Goal: Entertainment & Leisure: Browse casually

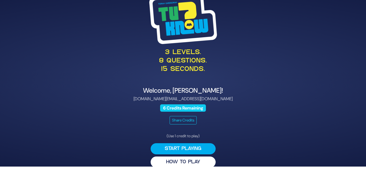
scroll to position [8, 0]
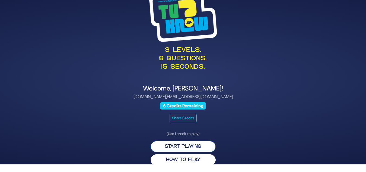
click at [200, 146] on button "Start Playing" at bounding box center [183, 146] width 65 height 11
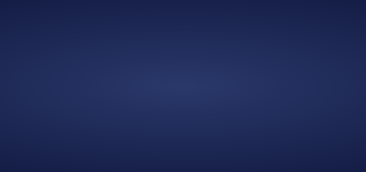
scroll to position [0, 0]
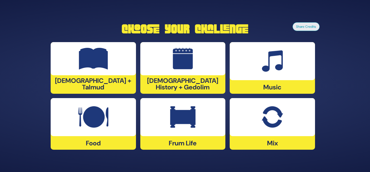
click at [190, 119] on img at bounding box center [182, 117] width 25 height 22
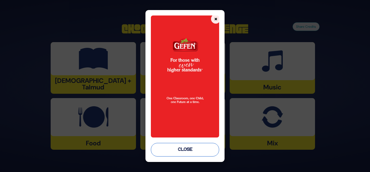
click at [184, 150] on button "Close" at bounding box center [185, 150] width 69 height 14
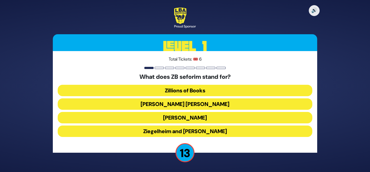
click at [211, 104] on button "Zundel Berman" at bounding box center [185, 103] width 255 height 11
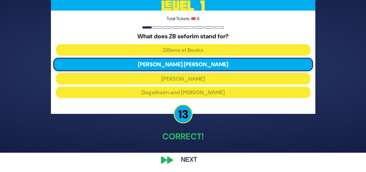
scroll to position [19, 0]
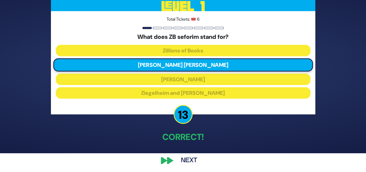
click at [231, 161] on div "🔊 Proud Sponsor Level 1 Total Tickets: 🎟️ 6 What does ZB seforim stand for? Zil…" at bounding box center [183, 67] width 278 height 212
click at [225, 168] on div "🔊 Proud Sponsor Level 1 Total Tickets: 🎟️ 6 What does ZB seforim stand for? Zil…" at bounding box center [183, 67] width 278 height 212
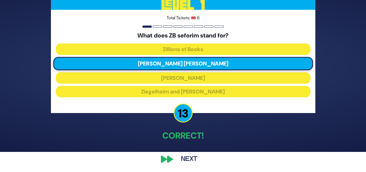
click at [232, 136] on p "Correct!" at bounding box center [183, 135] width 265 height 13
click at [193, 158] on button "Next" at bounding box center [189, 159] width 31 height 12
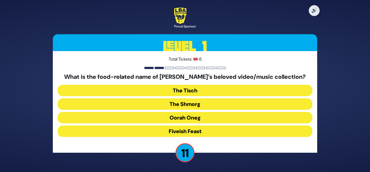
click at [218, 102] on button "The Shmorg" at bounding box center [185, 103] width 255 height 11
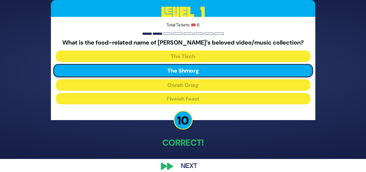
scroll to position [20, 0]
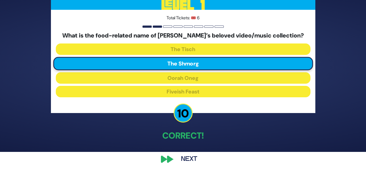
click at [187, 159] on button "Next" at bounding box center [189, 159] width 31 height 12
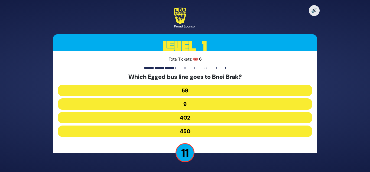
click at [244, 118] on button "402" at bounding box center [185, 117] width 255 height 11
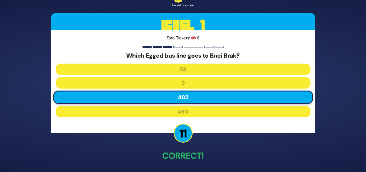
scroll to position [20, 0]
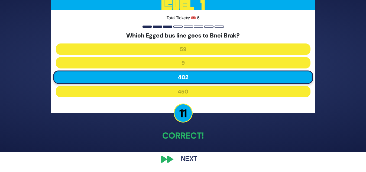
click at [193, 159] on button "Next" at bounding box center [189, 159] width 31 height 12
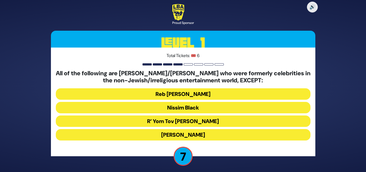
click at [220, 121] on button "R’ Yom Tov Glazer" at bounding box center [183, 120] width 255 height 11
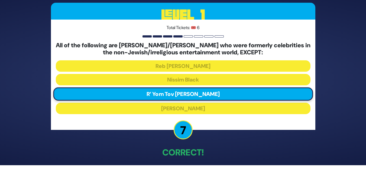
scroll to position [24, 0]
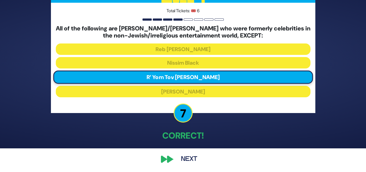
click at [185, 161] on button "Next" at bounding box center [189, 159] width 31 height 12
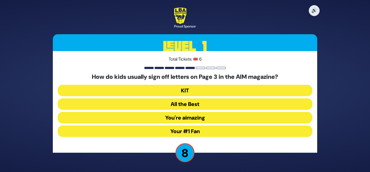
click at [216, 132] on button "Your #1 Fan" at bounding box center [185, 130] width 255 height 11
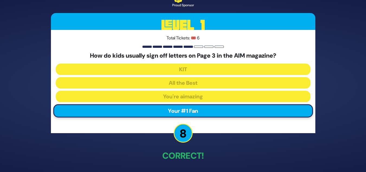
scroll to position [20, 0]
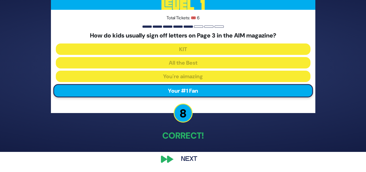
click at [193, 159] on button "Next" at bounding box center [189, 159] width 31 height 12
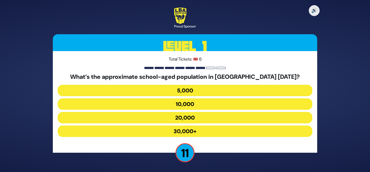
click at [261, 116] on button "20,000" at bounding box center [185, 117] width 255 height 11
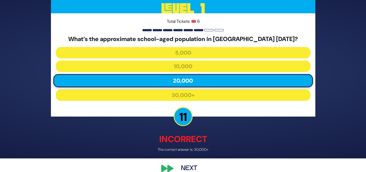
scroll to position [18, 0]
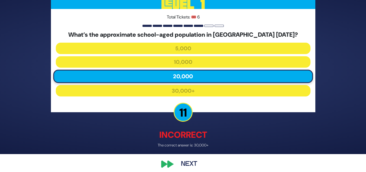
click at [193, 163] on button "Next" at bounding box center [189, 164] width 31 height 12
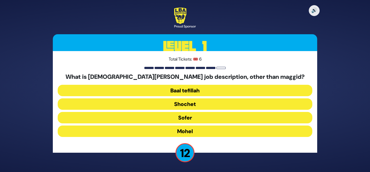
click at [231, 133] on button "Mohel" at bounding box center [185, 130] width 255 height 11
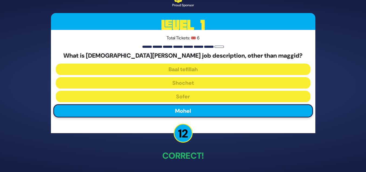
scroll to position [20, 0]
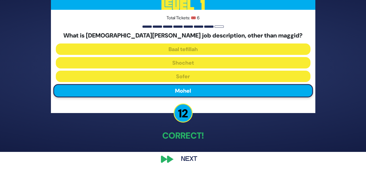
click at [195, 158] on button "Next" at bounding box center [189, 159] width 31 height 12
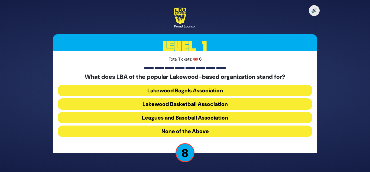
click at [263, 132] on button "None of the Above" at bounding box center [185, 130] width 255 height 11
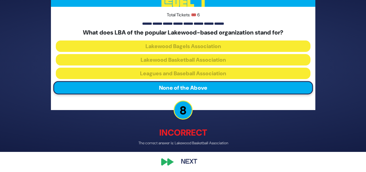
scroll to position [23, 0]
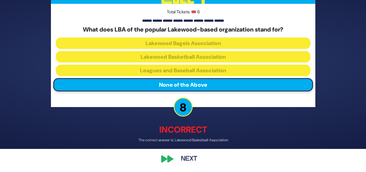
click at [199, 158] on button "Next" at bounding box center [189, 159] width 31 height 12
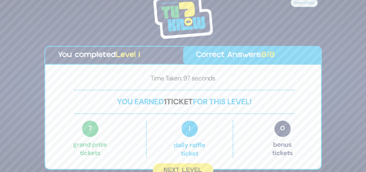
scroll to position [6, 0]
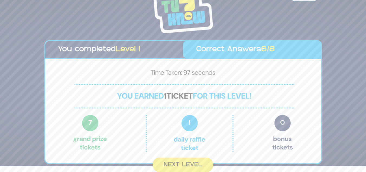
click at [188, 164] on button "Next Level" at bounding box center [183, 164] width 60 height 14
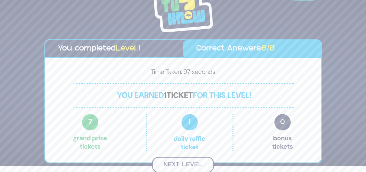
scroll to position [0, 0]
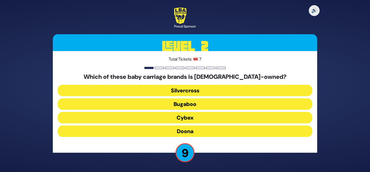
click at [291, 103] on button "Bugaboo" at bounding box center [185, 103] width 255 height 11
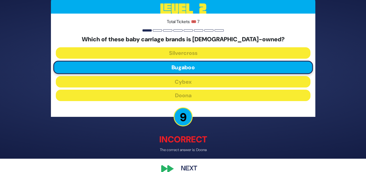
scroll to position [23, 0]
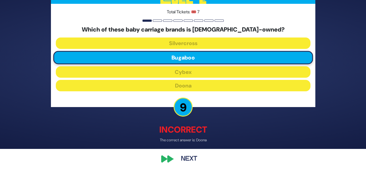
click at [197, 159] on button "Next" at bounding box center [189, 159] width 31 height 12
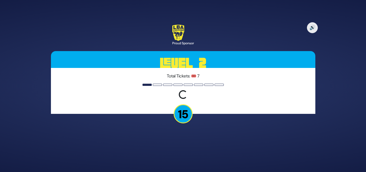
scroll to position [0, 0]
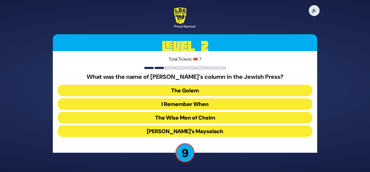
click at [211, 104] on button "I Remember When" at bounding box center [185, 103] width 255 height 11
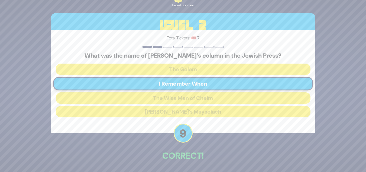
scroll to position [20, 0]
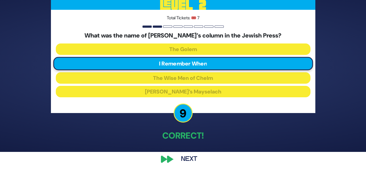
click at [194, 155] on button "Next" at bounding box center [189, 159] width 31 height 12
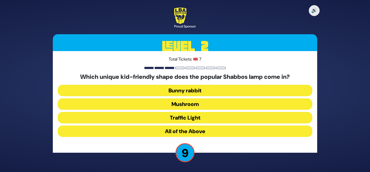
click at [294, 103] on button "Mushroom" at bounding box center [185, 103] width 255 height 11
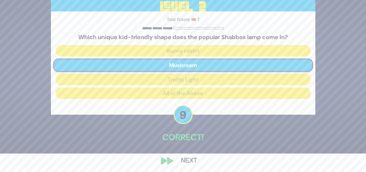
scroll to position [20, 0]
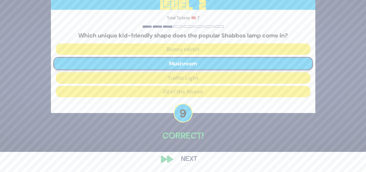
click at [196, 159] on button "Next" at bounding box center [189, 159] width 31 height 12
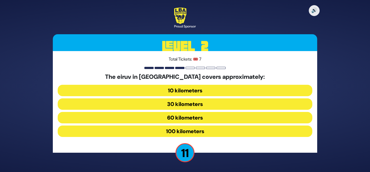
click at [296, 132] on button "100 kilometers" at bounding box center [185, 130] width 255 height 11
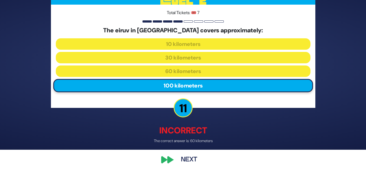
scroll to position [23, 0]
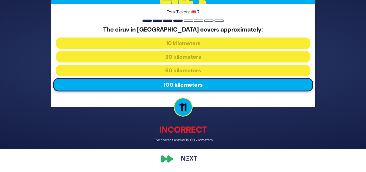
click at [190, 156] on button "Next" at bounding box center [189, 159] width 31 height 12
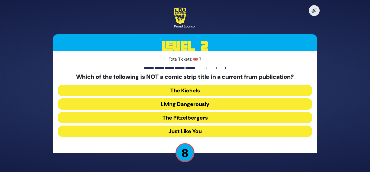
click at [230, 120] on button "The Pitzelbergers" at bounding box center [185, 117] width 255 height 11
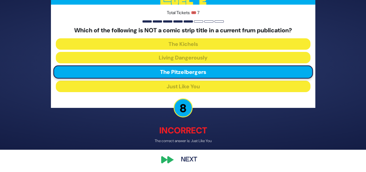
scroll to position [23, 0]
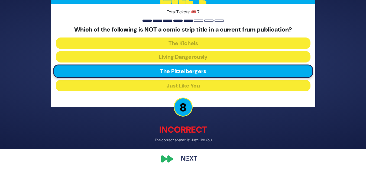
click at [194, 158] on button "Next" at bounding box center [189, 159] width 31 height 12
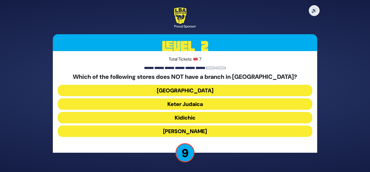
click at [231, 104] on button "Keter Judaica" at bounding box center [185, 103] width 255 height 11
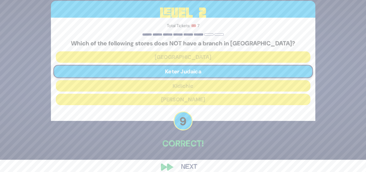
scroll to position [20, 0]
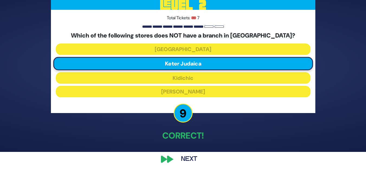
click at [192, 156] on button "Next" at bounding box center [189, 159] width 31 height 12
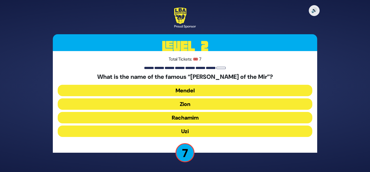
click at [296, 117] on button "Rachamim" at bounding box center [185, 117] width 255 height 11
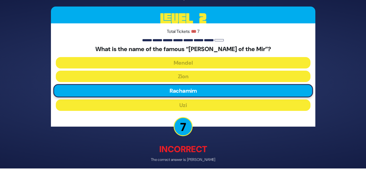
scroll to position [23, 0]
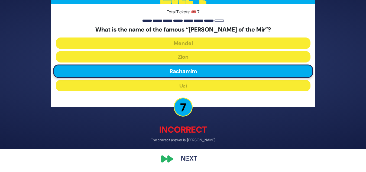
click at [197, 159] on button "Next" at bounding box center [189, 159] width 31 height 12
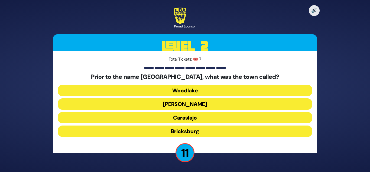
click at [275, 103] on button "Howell" at bounding box center [185, 103] width 255 height 11
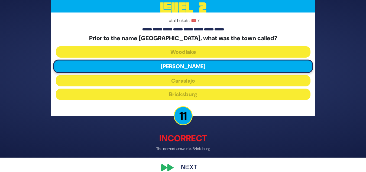
scroll to position [16, 0]
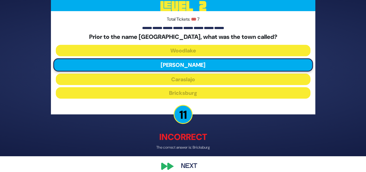
click at [194, 166] on button "Next" at bounding box center [189, 166] width 31 height 12
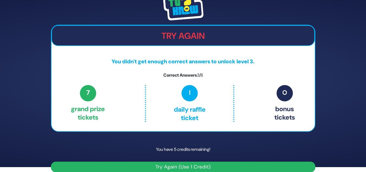
scroll to position [12, 0]
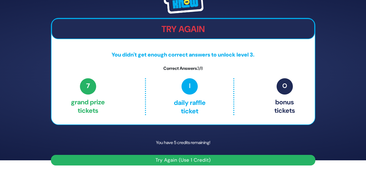
click at [300, 159] on button "Try Again (Use 1 Credit)" at bounding box center [183, 160] width 265 height 11
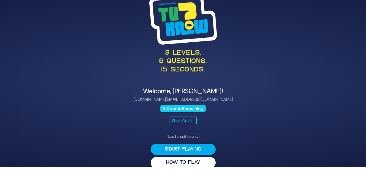
scroll to position [8, 0]
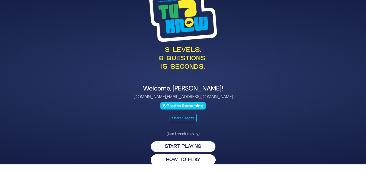
click at [199, 146] on button "Start Playing" at bounding box center [183, 146] width 65 height 11
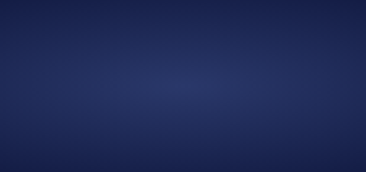
scroll to position [0, 0]
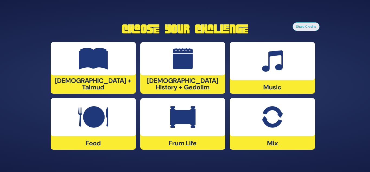
click at [111, 127] on div at bounding box center [93, 117] width 85 height 38
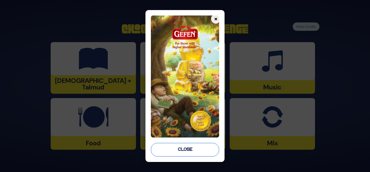
click at [194, 152] on button "Close" at bounding box center [185, 150] width 69 height 14
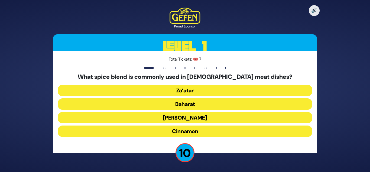
click at [263, 91] on button "Za’atar" at bounding box center [185, 90] width 255 height 11
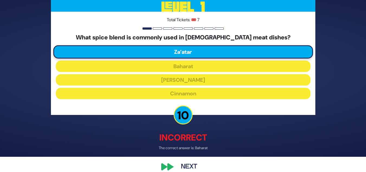
scroll to position [19, 0]
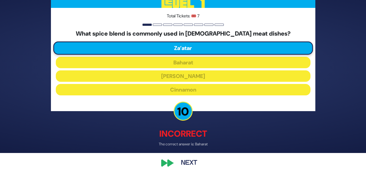
click at [188, 158] on button "Next" at bounding box center [189, 163] width 31 height 12
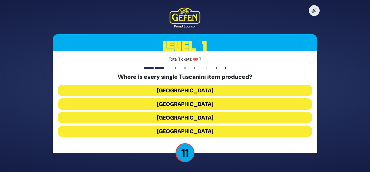
click at [295, 117] on button "Italy" at bounding box center [185, 117] width 255 height 11
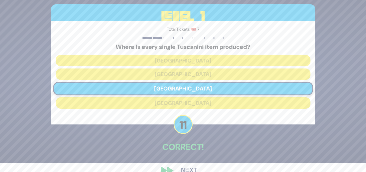
scroll to position [20, 0]
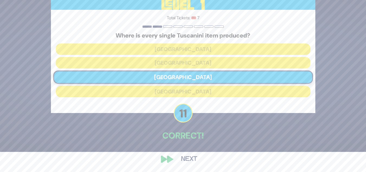
click at [193, 158] on button "Next" at bounding box center [189, 159] width 31 height 12
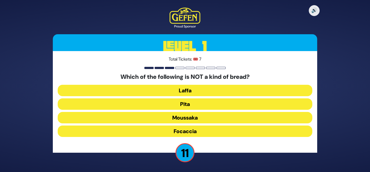
click at [294, 118] on button "Moussaka" at bounding box center [185, 117] width 255 height 11
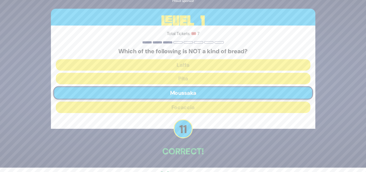
scroll to position [20, 0]
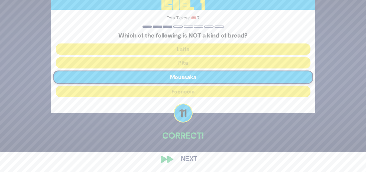
click at [189, 162] on button "Next" at bounding box center [189, 159] width 31 height 12
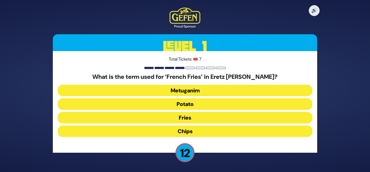
click at [208, 133] on button "Chips" at bounding box center [185, 130] width 255 height 11
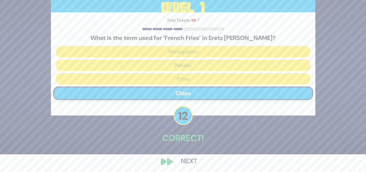
scroll to position [20, 0]
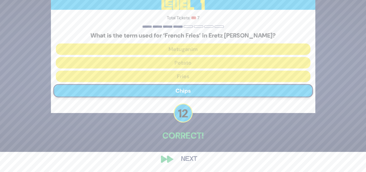
click at [186, 159] on button "Next" at bounding box center [189, 159] width 31 height 12
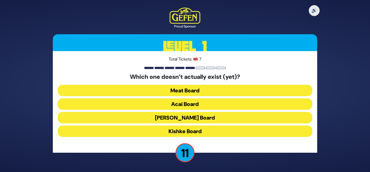
click at [207, 132] on button "Kishke Board" at bounding box center [185, 130] width 255 height 11
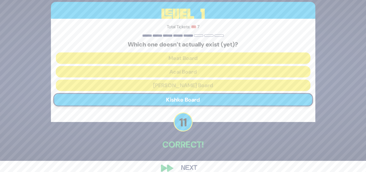
scroll to position [20, 0]
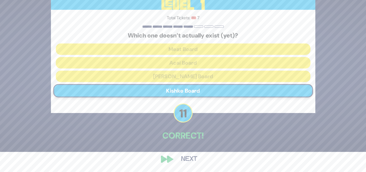
click at [189, 158] on button "Next" at bounding box center [189, 159] width 31 height 12
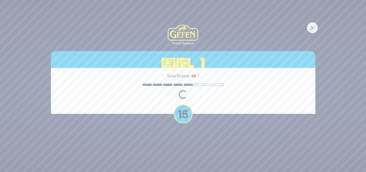
scroll to position [0, 0]
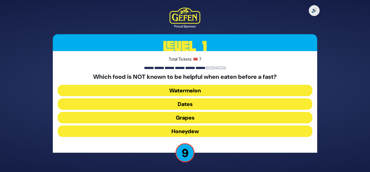
click at [199, 133] on button "Honeydew" at bounding box center [185, 130] width 255 height 11
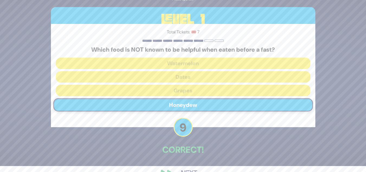
scroll to position [20, 0]
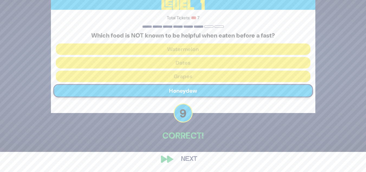
click at [194, 158] on button "Next" at bounding box center [189, 159] width 31 height 12
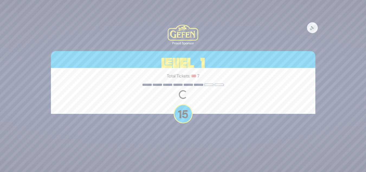
scroll to position [0, 0]
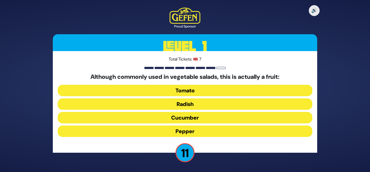
click at [224, 90] on button "Tomato" at bounding box center [185, 90] width 255 height 11
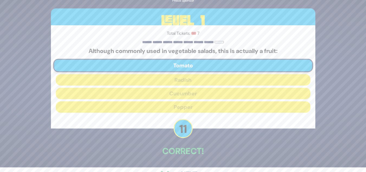
scroll to position [20, 0]
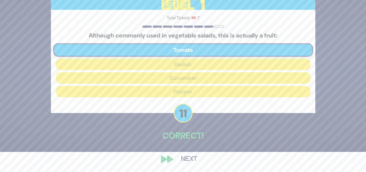
click at [188, 161] on button "Next" at bounding box center [189, 159] width 31 height 12
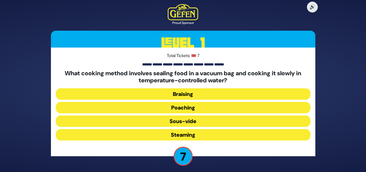
click at [201, 109] on button "Poaching" at bounding box center [183, 107] width 255 height 11
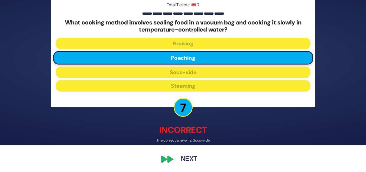
scroll to position [27, 0]
click at [193, 160] on button "Next" at bounding box center [189, 159] width 31 height 12
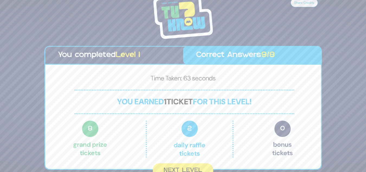
scroll to position [6, 0]
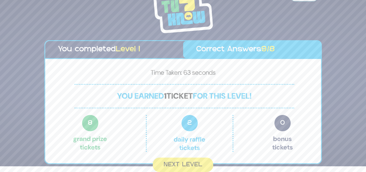
click at [193, 160] on button "Next Level" at bounding box center [183, 164] width 60 height 14
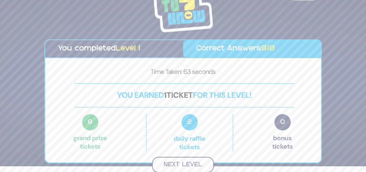
scroll to position [0, 0]
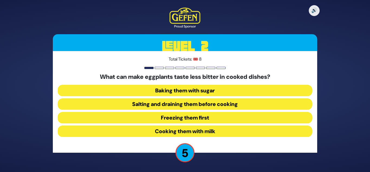
click at [225, 105] on button "Salting and draining them before cooking" at bounding box center [185, 103] width 255 height 11
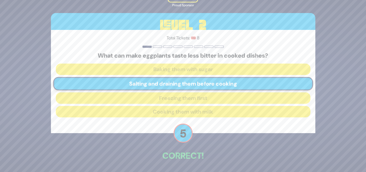
scroll to position [20, 0]
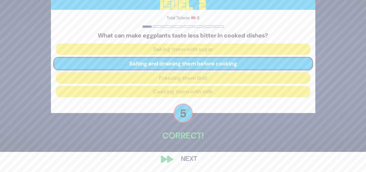
click at [190, 159] on button "Next" at bounding box center [189, 159] width 31 height 12
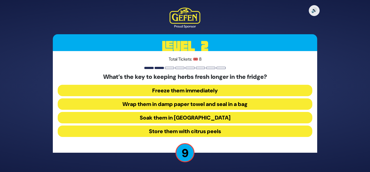
click at [253, 104] on button "Wrap them in damp paper towel and seal in a bag" at bounding box center [185, 103] width 255 height 11
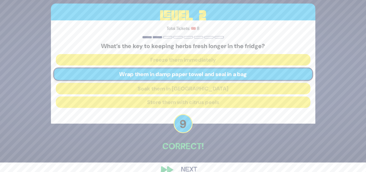
scroll to position [20, 0]
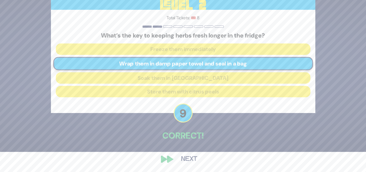
click at [188, 161] on button "Next" at bounding box center [189, 159] width 31 height 12
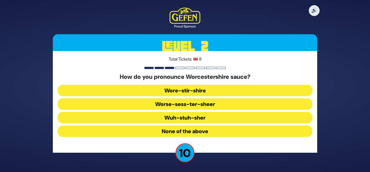
click at [229, 91] on button "Wore-stir-shire" at bounding box center [185, 90] width 255 height 11
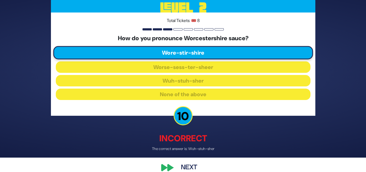
scroll to position [20, 0]
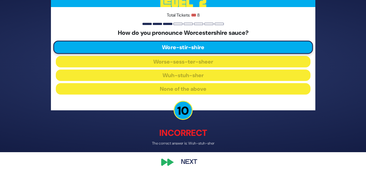
click at [193, 163] on button "Next" at bounding box center [189, 162] width 31 height 12
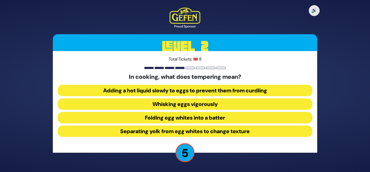
click at [287, 130] on button "Separating yolk from egg whites to change texture" at bounding box center [185, 130] width 255 height 11
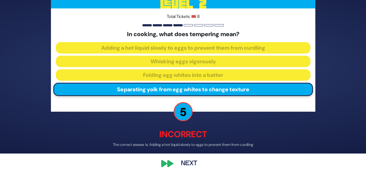
scroll to position [23, 0]
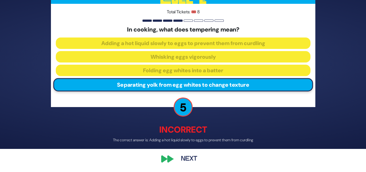
click at [193, 158] on button "Next" at bounding box center [189, 159] width 31 height 12
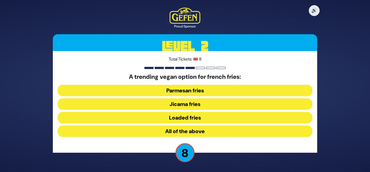
click at [210, 118] on button "Loaded fries" at bounding box center [185, 117] width 255 height 11
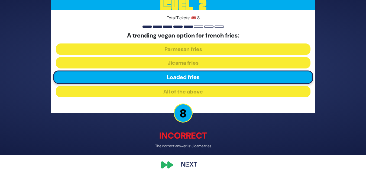
scroll to position [23, 0]
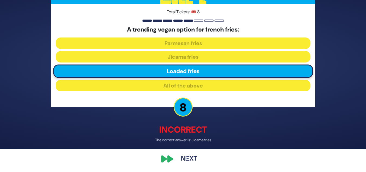
click at [195, 160] on button "Next" at bounding box center [189, 159] width 31 height 12
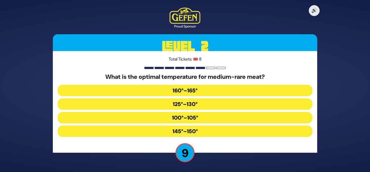
click at [212, 117] on button "100°–105°" at bounding box center [185, 117] width 255 height 11
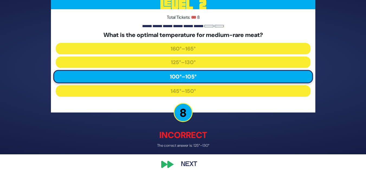
scroll to position [23, 0]
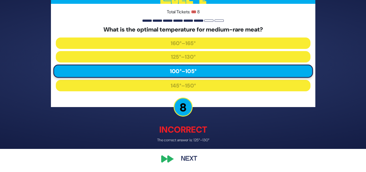
click at [192, 158] on button "Next" at bounding box center [189, 159] width 31 height 12
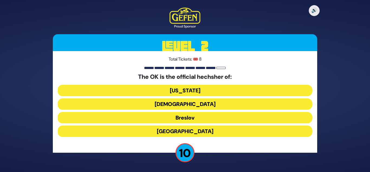
click at [226, 104] on button "Chabad" at bounding box center [185, 103] width 255 height 11
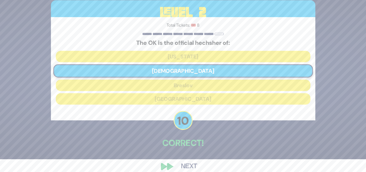
scroll to position [20, 0]
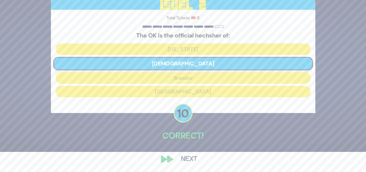
click at [193, 161] on button "Next" at bounding box center [189, 159] width 31 height 12
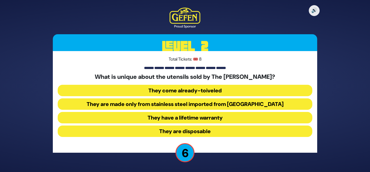
click at [259, 103] on button "They are made only from stainless steel imported from Israel" at bounding box center [185, 103] width 255 height 11
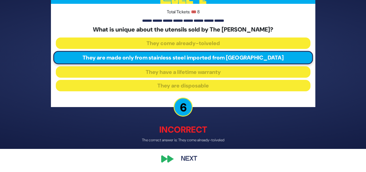
scroll to position [23, 0]
click at [196, 161] on button "Next" at bounding box center [189, 159] width 31 height 12
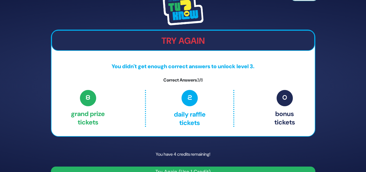
scroll to position [12, 0]
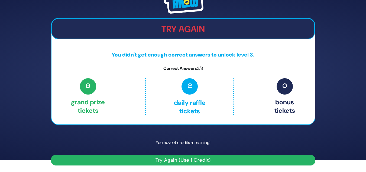
click at [301, 159] on button "Try Again (Use 1 Credit)" at bounding box center [183, 160] width 265 height 11
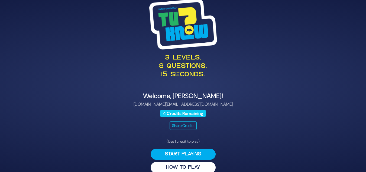
scroll to position [8, 0]
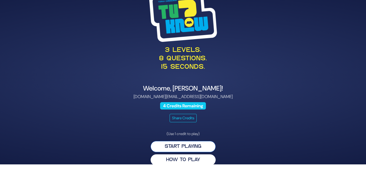
click at [207, 146] on button "Start Playing" at bounding box center [183, 146] width 65 height 11
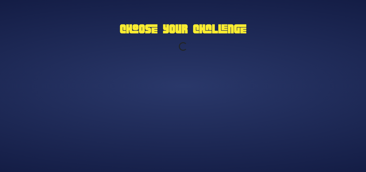
scroll to position [0, 0]
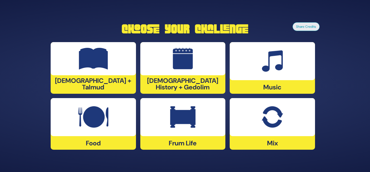
click at [112, 74] on div at bounding box center [93, 58] width 85 height 33
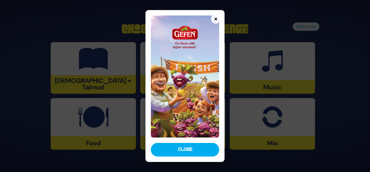
click at [181, 150] on button "Close" at bounding box center [185, 150] width 69 height 14
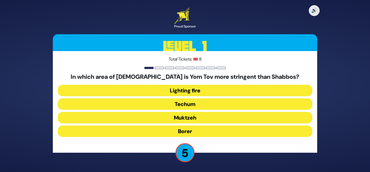
click at [299, 104] on button "Techum" at bounding box center [185, 103] width 255 height 11
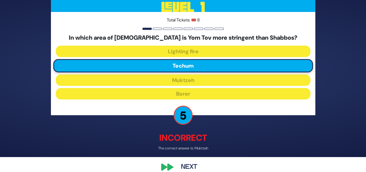
scroll to position [23, 0]
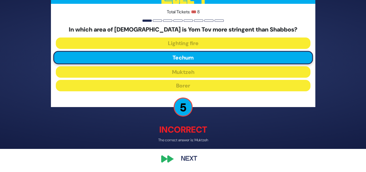
click at [199, 159] on button "Next" at bounding box center [189, 159] width 31 height 12
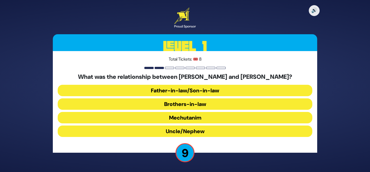
click at [295, 104] on button "Brothers-in-law" at bounding box center [185, 103] width 255 height 11
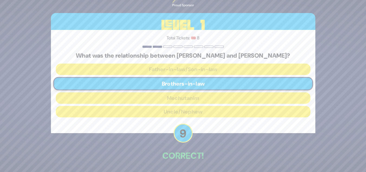
scroll to position [20, 0]
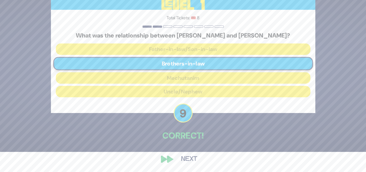
click at [193, 162] on button "Next" at bounding box center [189, 159] width 31 height 12
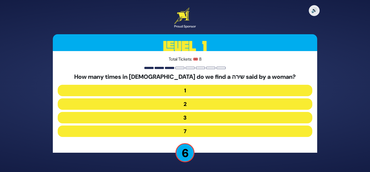
click at [297, 104] on button "2" at bounding box center [185, 103] width 255 height 11
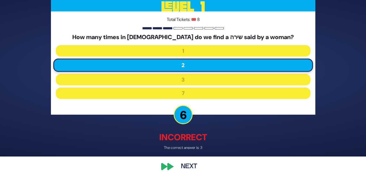
scroll to position [23, 0]
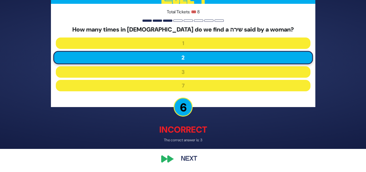
click at [191, 163] on button "Next" at bounding box center [189, 159] width 31 height 12
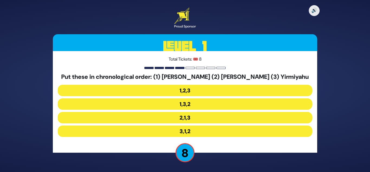
click at [289, 90] on button "1,2,3" at bounding box center [185, 90] width 255 height 11
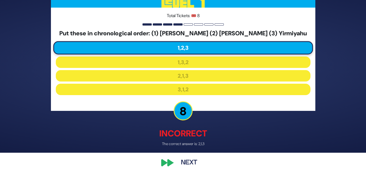
scroll to position [23, 0]
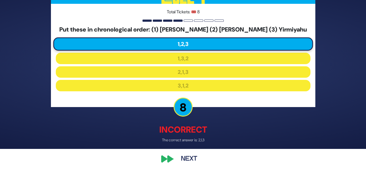
click at [192, 158] on button "Next" at bounding box center [189, 159] width 31 height 12
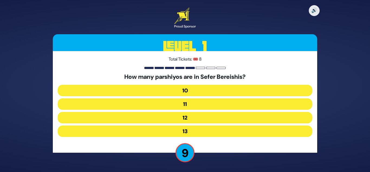
click at [283, 115] on button "12" at bounding box center [185, 117] width 255 height 11
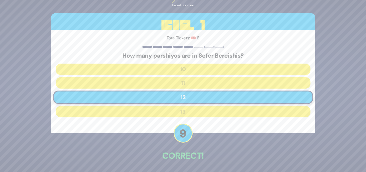
scroll to position [20, 0]
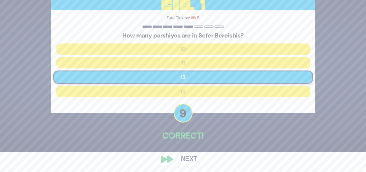
click at [189, 160] on button "Next" at bounding box center [189, 159] width 31 height 12
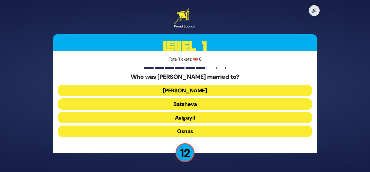
click at [297, 88] on button "Elisheva" at bounding box center [185, 90] width 255 height 11
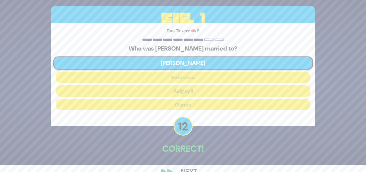
scroll to position [20, 0]
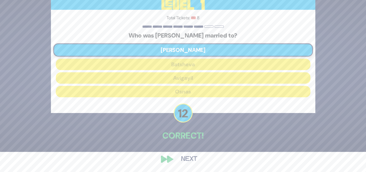
click at [189, 160] on button "Next" at bounding box center [189, 159] width 31 height 12
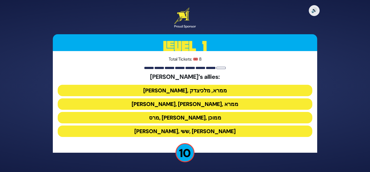
click at [208, 104] on button "ענר, אשכול, ממרא" at bounding box center [185, 103] width 255 height 11
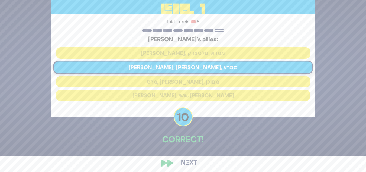
scroll to position [20, 0]
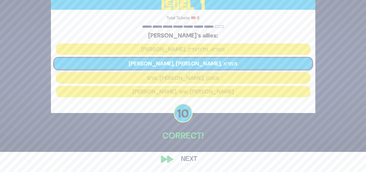
click at [196, 157] on button "Next" at bounding box center [189, 159] width 31 height 12
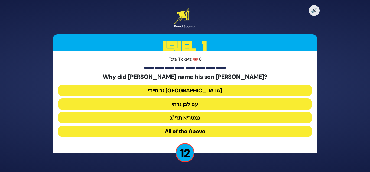
click at [249, 89] on button "גר הייתי בארץ נכריה" at bounding box center [185, 90] width 255 height 11
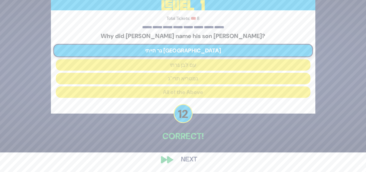
scroll to position [20, 0]
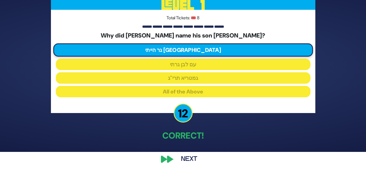
click at [192, 161] on button "Next" at bounding box center [189, 159] width 31 height 12
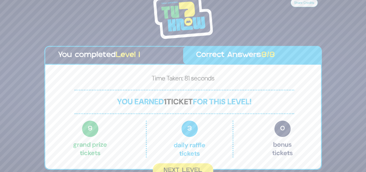
scroll to position [6, 0]
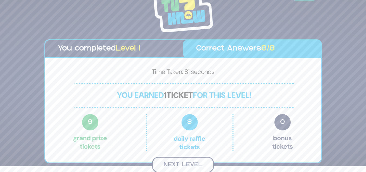
click at [196, 162] on button "Next Level" at bounding box center [183, 164] width 62 height 16
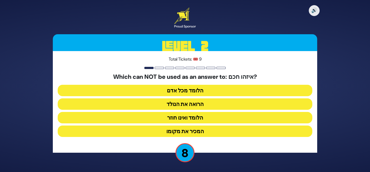
click at [300, 118] on button "הלומד ואינו חוזר" at bounding box center [185, 117] width 255 height 11
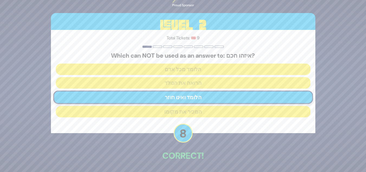
scroll to position [20, 0]
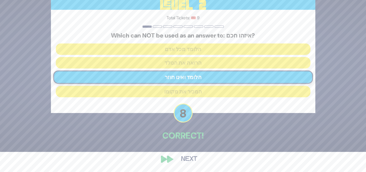
click at [191, 156] on button "Next" at bounding box center [189, 159] width 31 height 12
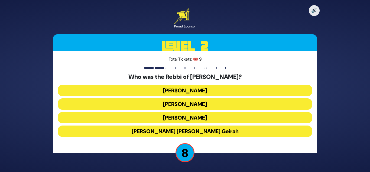
click at [229, 90] on button "Elisha Hanavi" at bounding box center [185, 90] width 255 height 11
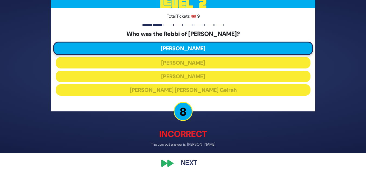
scroll to position [23, 0]
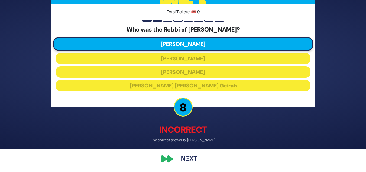
click at [192, 160] on button "Next" at bounding box center [189, 159] width 31 height 12
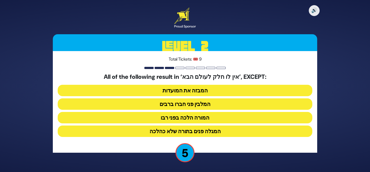
click at [213, 90] on button "המבזה את המועדות" at bounding box center [185, 90] width 255 height 11
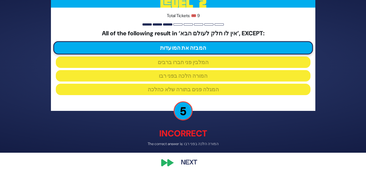
scroll to position [23, 0]
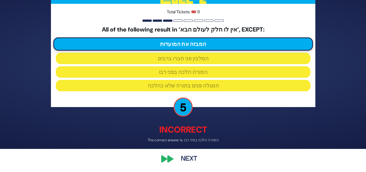
click at [191, 161] on button "Next" at bounding box center [189, 159] width 31 height 12
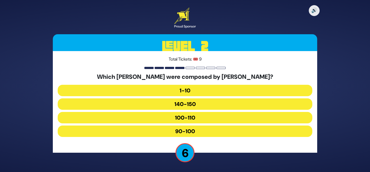
click at [218, 131] on button "90-100" at bounding box center [185, 130] width 255 height 11
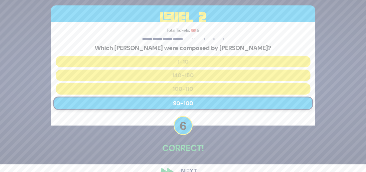
scroll to position [20, 0]
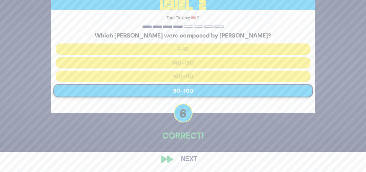
click at [194, 163] on button "Next" at bounding box center [189, 159] width 31 height 12
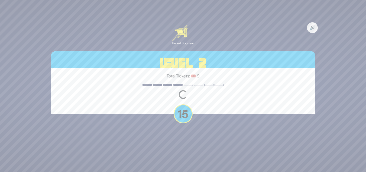
scroll to position [0, 0]
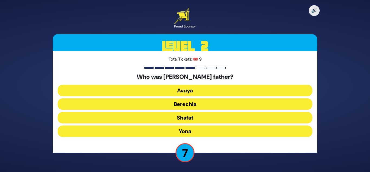
click at [221, 118] on button "Shafat" at bounding box center [185, 117] width 255 height 11
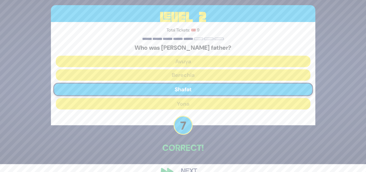
scroll to position [20, 0]
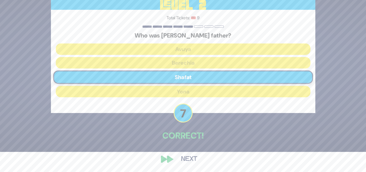
click at [194, 161] on button "Next" at bounding box center [189, 159] width 31 height 12
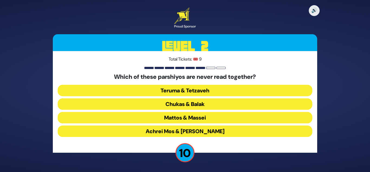
click at [214, 104] on button "Chukas & Balak" at bounding box center [185, 103] width 255 height 11
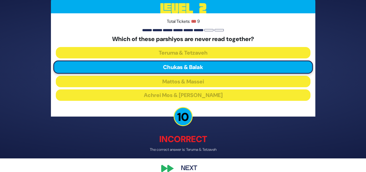
scroll to position [23, 0]
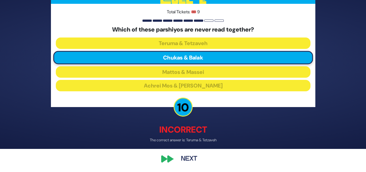
click at [193, 160] on button "Next" at bounding box center [189, 159] width 31 height 12
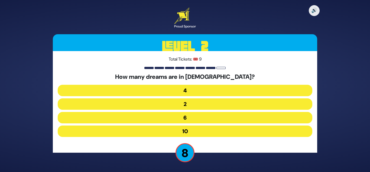
click at [299, 91] on button "4" at bounding box center [185, 90] width 255 height 11
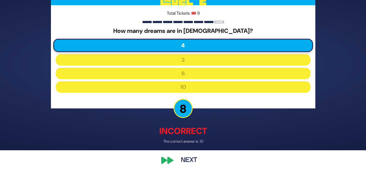
scroll to position [23, 0]
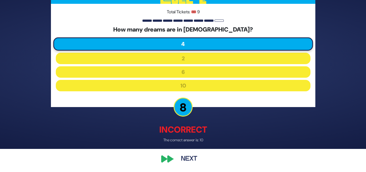
click at [194, 162] on button "Next" at bounding box center [189, 159] width 31 height 12
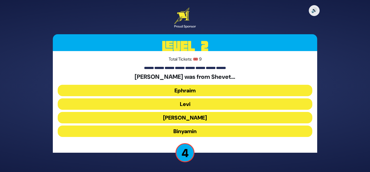
click at [296, 90] on button "Ephraim" at bounding box center [185, 90] width 255 height 11
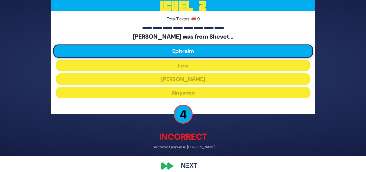
scroll to position [23, 0]
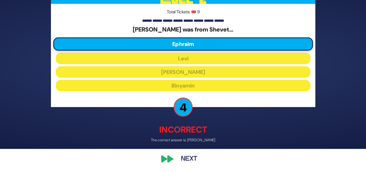
click at [196, 161] on button "Next" at bounding box center [189, 159] width 31 height 12
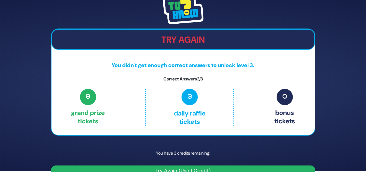
scroll to position [12, 0]
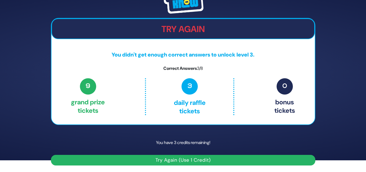
click at [300, 160] on button "Try Again (Use 1 Credit)" at bounding box center [183, 160] width 265 height 11
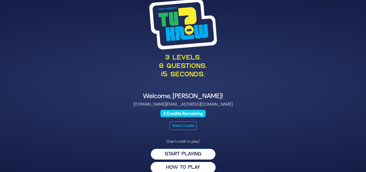
click at [200, 155] on button "Start Playing" at bounding box center [183, 153] width 65 height 11
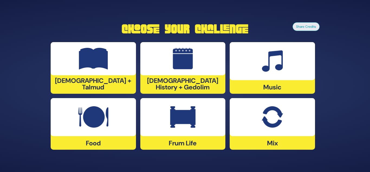
click at [201, 75] on div at bounding box center [182, 58] width 85 height 33
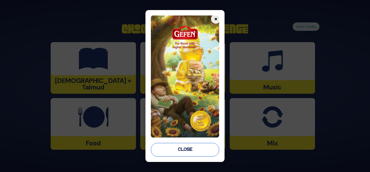
click at [201, 151] on button "Close" at bounding box center [185, 150] width 69 height 14
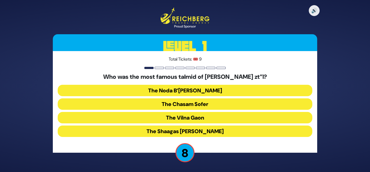
click at [225, 92] on button "The Noda B’Yehuda" at bounding box center [185, 90] width 255 height 11
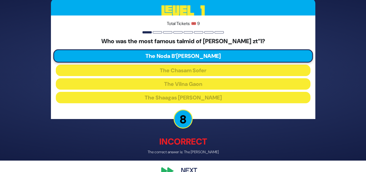
scroll to position [23, 0]
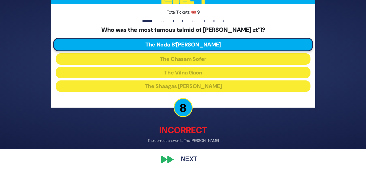
click at [193, 158] on button "Next" at bounding box center [189, 159] width 31 height 12
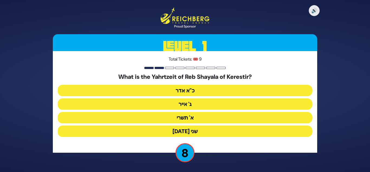
click at [203, 104] on button "ג' אייר" at bounding box center [185, 103] width 255 height 11
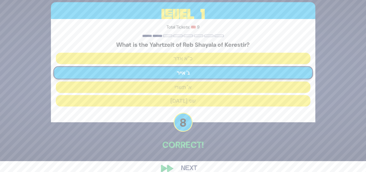
scroll to position [20, 0]
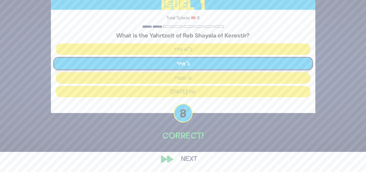
click at [188, 160] on button "Next" at bounding box center [189, 159] width 31 height 12
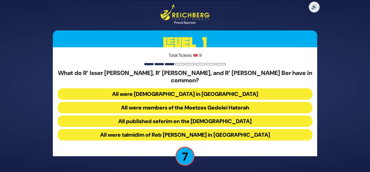
click at [254, 92] on button "All were Roshei Yeshiva in Slabodka" at bounding box center [185, 93] width 255 height 11
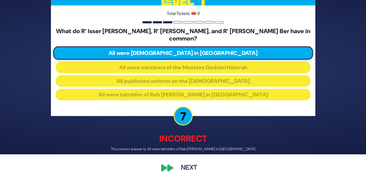
scroll to position [23, 0]
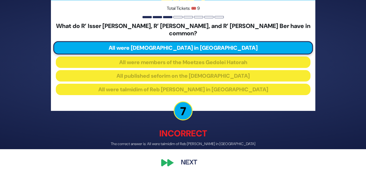
click at [193, 161] on button "Next" at bounding box center [189, 162] width 31 height 12
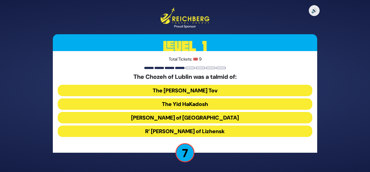
click at [213, 119] on button "Reb Tzadok Hakohen of Lublin" at bounding box center [185, 117] width 255 height 11
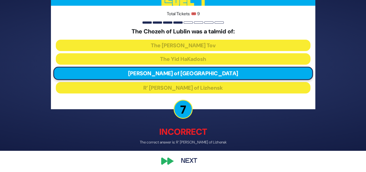
scroll to position [23, 0]
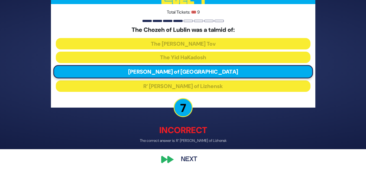
click at [193, 159] on button "Next" at bounding box center [189, 159] width 31 height 12
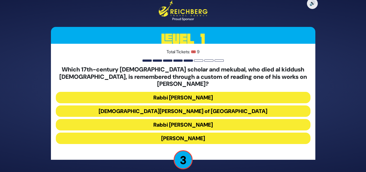
click at [255, 94] on button "Rabbi Moshe Cordovero" at bounding box center [183, 97] width 255 height 11
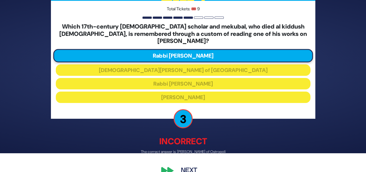
scroll to position [27, 0]
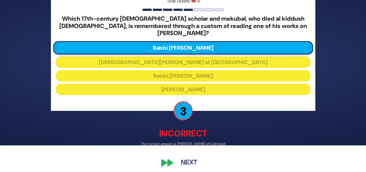
click at [190, 160] on button "Next" at bounding box center [189, 162] width 31 height 12
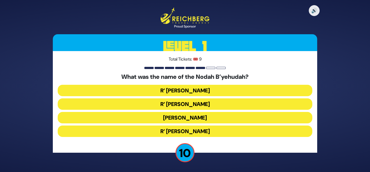
click at [201, 106] on button "R’ Yehuda Leib" at bounding box center [185, 103] width 255 height 11
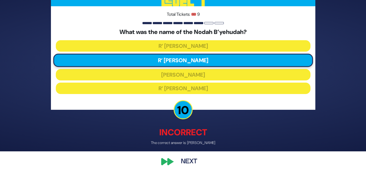
scroll to position [23, 0]
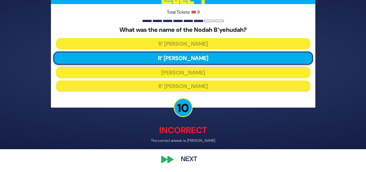
click at [192, 160] on button "Next" at bounding box center [189, 159] width 31 height 12
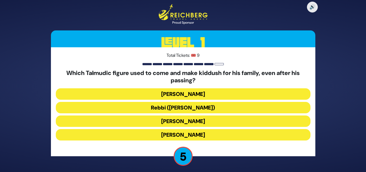
click at [243, 105] on button "Rebbi (Rabbi Yehuda HaNasi)" at bounding box center [183, 107] width 255 height 11
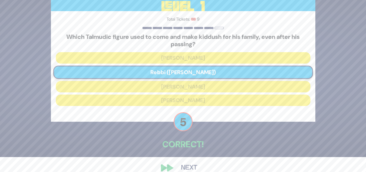
scroll to position [24, 0]
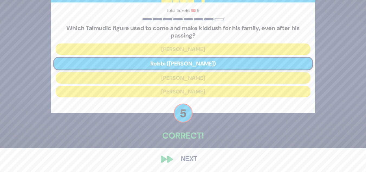
click at [193, 160] on button "Next" at bounding box center [189, 159] width 31 height 12
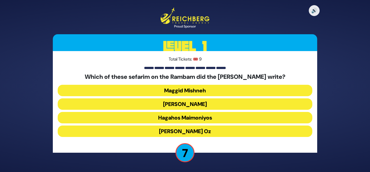
click at [237, 90] on button "Maggid Mishneh" at bounding box center [185, 90] width 255 height 11
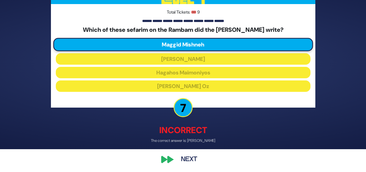
click at [192, 159] on button "Next" at bounding box center [189, 159] width 31 height 12
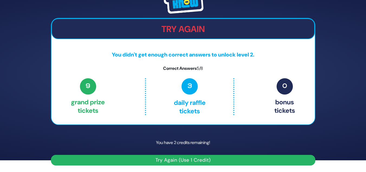
click at [216, 163] on button "Try Again (Use 1 Credit)" at bounding box center [183, 160] width 265 height 11
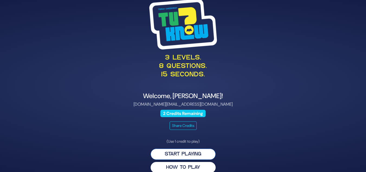
click at [200, 154] on button "Start Playing" at bounding box center [183, 153] width 65 height 11
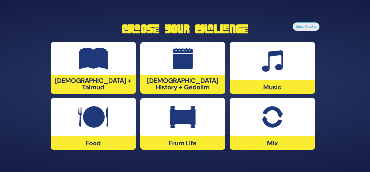
click at [103, 74] on div at bounding box center [93, 58] width 85 height 33
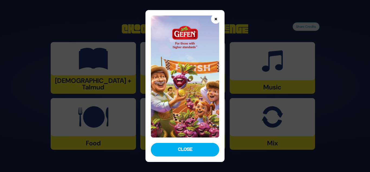
click at [215, 20] on button "×" at bounding box center [215, 18] width 9 height 9
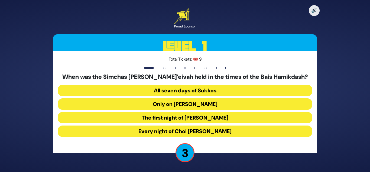
click at [219, 91] on button "All seven days of Sukkos" at bounding box center [185, 90] width 255 height 11
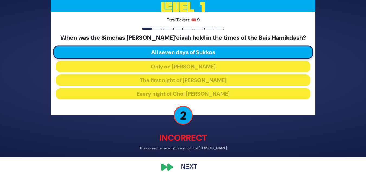
scroll to position [23, 0]
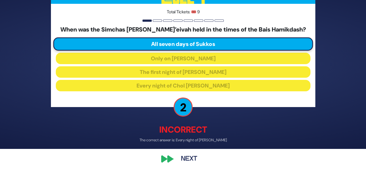
click at [192, 159] on button "Next" at bounding box center [189, 159] width 31 height 12
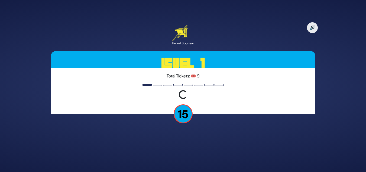
scroll to position [0, 0]
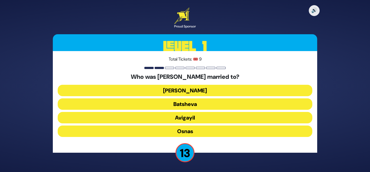
click at [209, 86] on button "[PERSON_NAME]" at bounding box center [185, 90] width 255 height 11
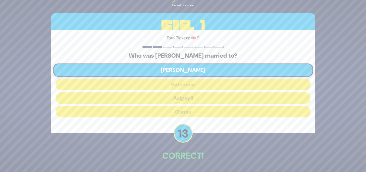
scroll to position [20, 0]
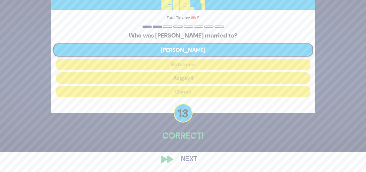
click at [192, 159] on button "Next" at bounding box center [189, 159] width 31 height 12
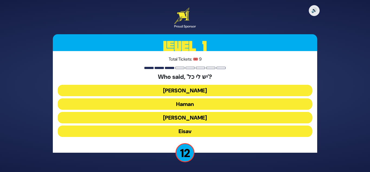
click at [216, 86] on button "[PERSON_NAME]" at bounding box center [185, 90] width 255 height 11
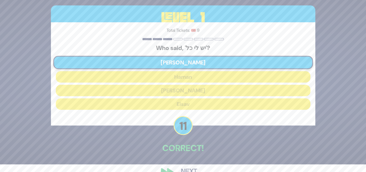
scroll to position [20, 0]
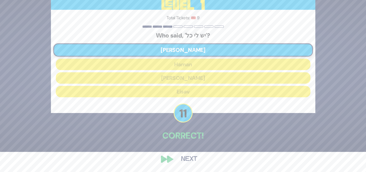
click at [190, 155] on button "Next" at bounding box center [189, 159] width 31 height 12
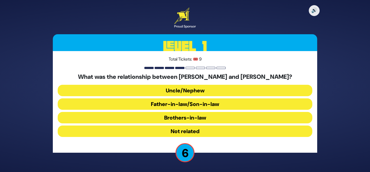
click at [215, 129] on button "Not related" at bounding box center [185, 130] width 255 height 11
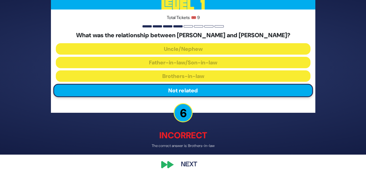
scroll to position [23, 0]
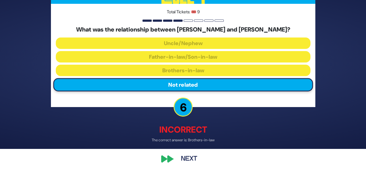
click at [196, 159] on button "Next" at bounding box center [189, 159] width 31 height 12
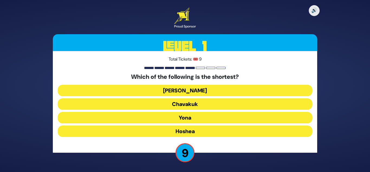
click at [193, 119] on button "Yona" at bounding box center [185, 117] width 255 height 11
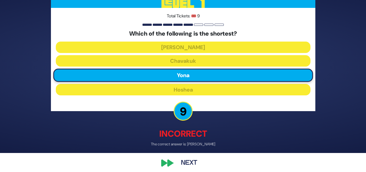
scroll to position [23, 0]
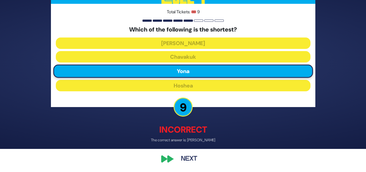
click at [187, 158] on button "Next" at bounding box center [189, 159] width 31 height 12
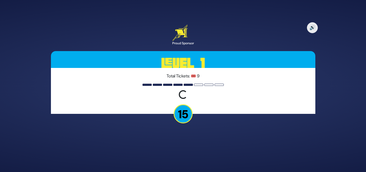
scroll to position [0, 0]
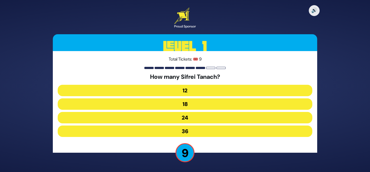
click at [208, 132] on button "36" at bounding box center [185, 130] width 255 height 11
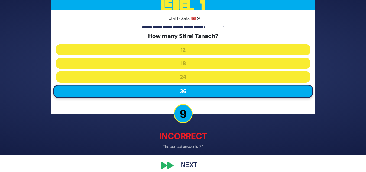
scroll to position [23, 0]
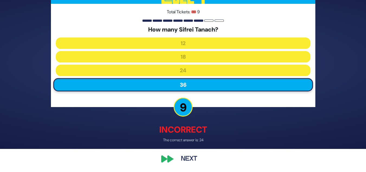
click at [192, 157] on button "Next" at bounding box center [189, 159] width 31 height 12
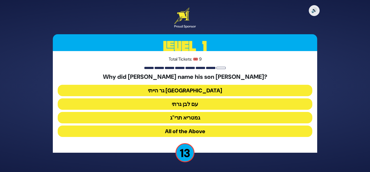
click at [220, 91] on button "גר הייתי בארץ נכריה" at bounding box center [185, 90] width 255 height 11
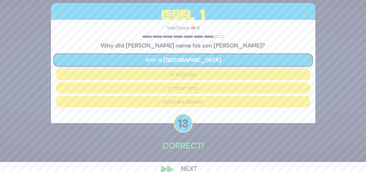
scroll to position [20, 0]
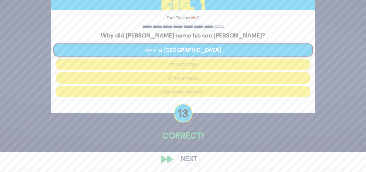
click at [189, 160] on button "Next" at bounding box center [189, 159] width 31 height 12
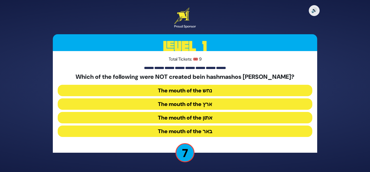
click at [219, 88] on button "The mouth of the נחש" at bounding box center [185, 90] width 255 height 11
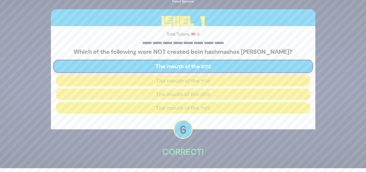
scroll to position [20, 0]
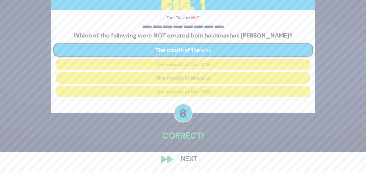
click at [188, 159] on button "Next" at bounding box center [189, 159] width 31 height 12
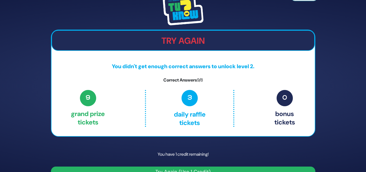
scroll to position [12, 0]
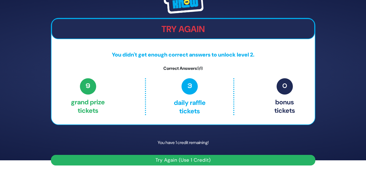
click at [305, 161] on button "Try Again (Use 1 Credit)" at bounding box center [183, 160] width 265 height 11
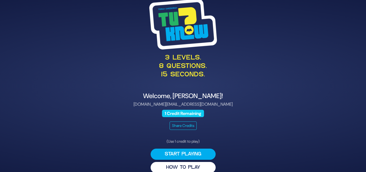
scroll to position [8, 0]
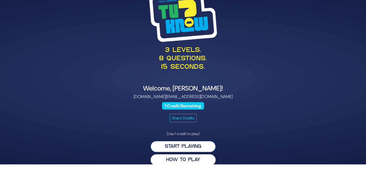
click at [206, 146] on button "Start Playing" at bounding box center [183, 146] width 65 height 11
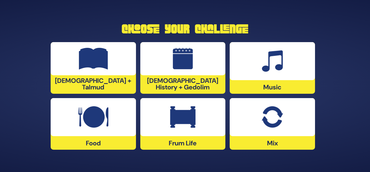
click at [305, 140] on div "Mix" at bounding box center [272, 124] width 85 height 52
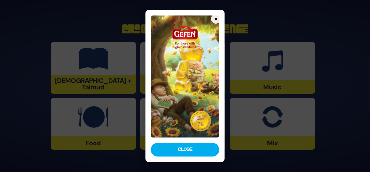
click at [201, 149] on button "Close" at bounding box center [185, 150] width 69 height 14
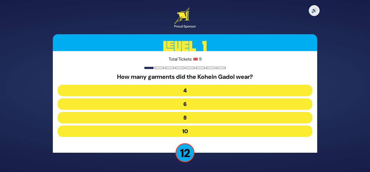
click at [306, 117] on button "8" at bounding box center [185, 117] width 255 height 11
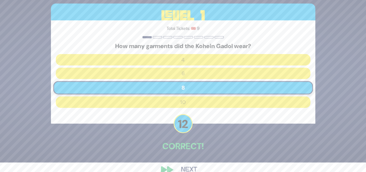
scroll to position [20, 0]
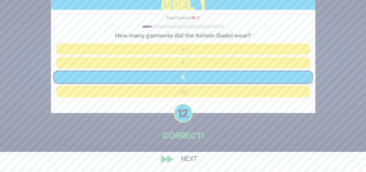
click at [191, 161] on button "Next" at bounding box center [189, 159] width 31 height 12
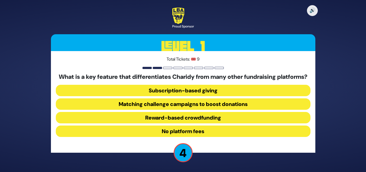
click at [287, 136] on button "No platform fees" at bounding box center [183, 130] width 255 height 11
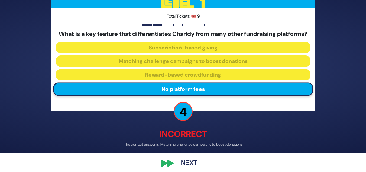
scroll to position [27, 0]
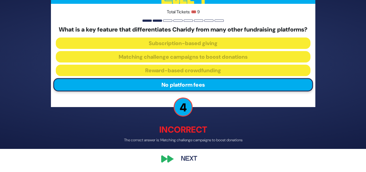
click at [193, 159] on button "Next" at bounding box center [189, 159] width 31 height 12
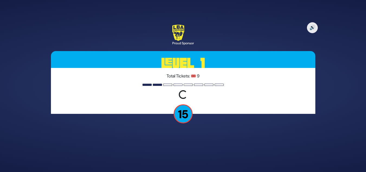
scroll to position [0, 0]
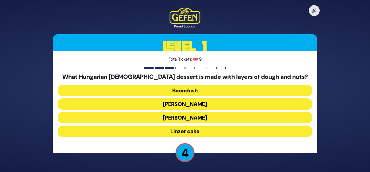
click at [214, 131] on button "Linzer cake" at bounding box center [185, 130] width 255 height 11
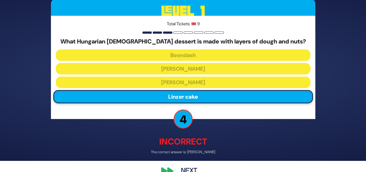
scroll to position [23, 0]
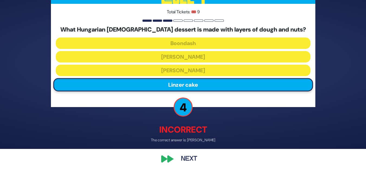
click at [193, 159] on button "Next" at bounding box center [189, 159] width 31 height 12
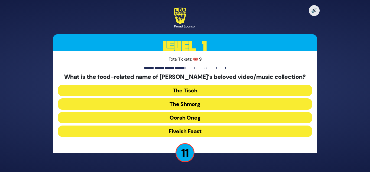
click at [202, 102] on button "The Shmorg" at bounding box center [185, 103] width 255 height 11
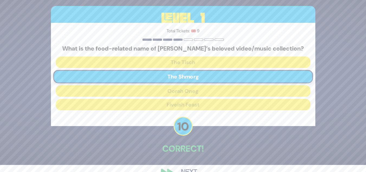
scroll to position [20, 0]
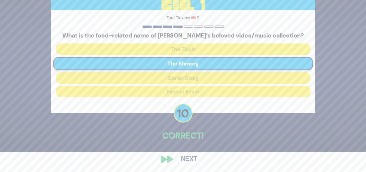
click at [188, 161] on button "Next" at bounding box center [189, 159] width 31 height 12
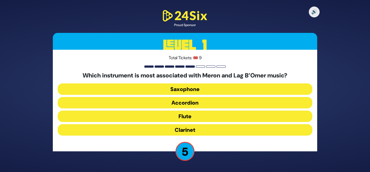
click at [298, 117] on button "Flute" at bounding box center [185, 115] width 255 height 11
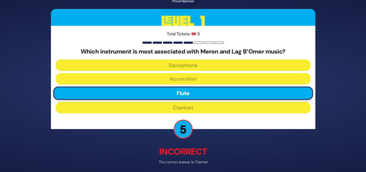
scroll to position [22, 0]
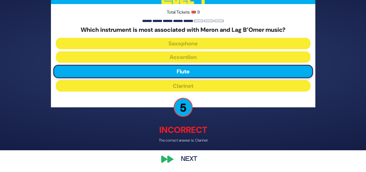
click at [192, 164] on button "Next" at bounding box center [189, 159] width 31 height 12
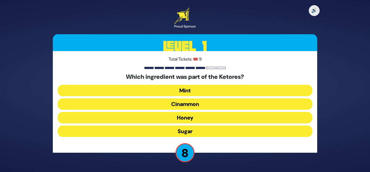
click at [208, 103] on button "Cinammon" at bounding box center [185, 103] width 255 height 11
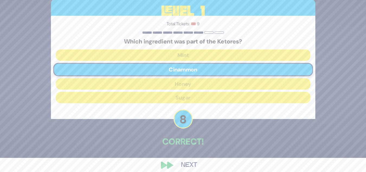
scroll to position [20, 0]
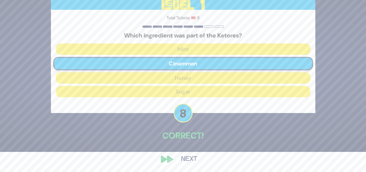
click at [188, 160] on button "Next" at bounding box center [189, 159] width 31 height 12
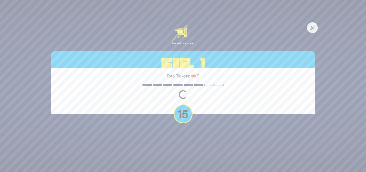
scroll to position [0, 0]
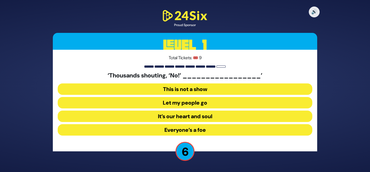
click at [218, 103] on button "Let my people go" at bounding box center [185, 102] width 255 height 11
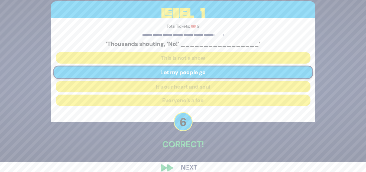
scroll to position [19, 0]
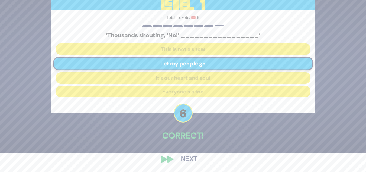
click at [194, 161] on button "Next" at bounding box center [189, 159] width 31 height 12
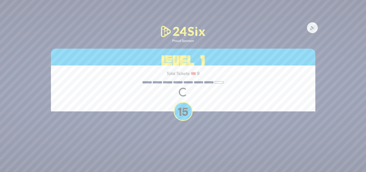
scroll to position [0, 0]
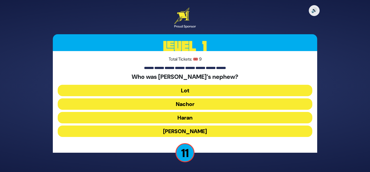
click at [215, 91] on button "Lot" at bounding box center [185, 90] width 255 height 11
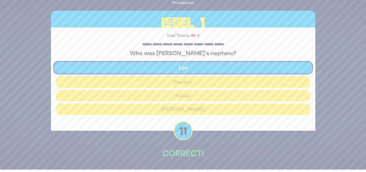
scroll to position [20, 0]
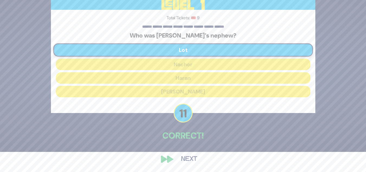
click at [192, 164] on button "Next" at bounding box center [189, 159] width 31 height 12
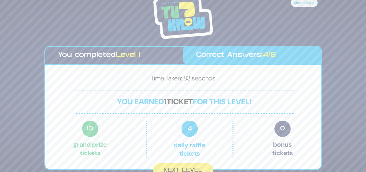
scroll to position [6, 0]
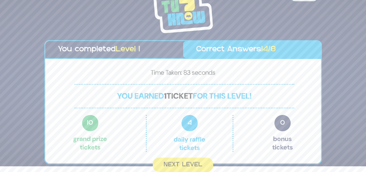
click at [196, 163] on button "Next Level" at bounding box center [183, 164] width 60 height 14
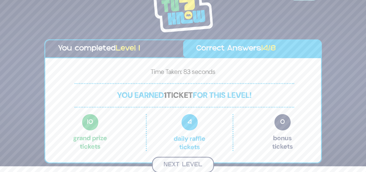
scroll to position [0, 0]
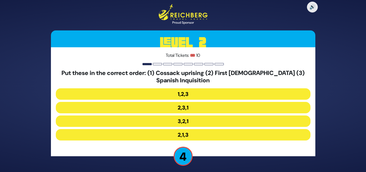
click at [193, 122] on button "3,2,1" at bounding box center [183, 120] width 255 height 11
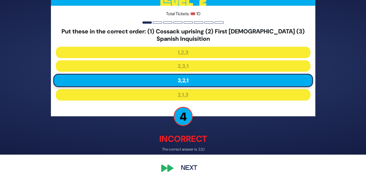
scroll to position [27, 0]
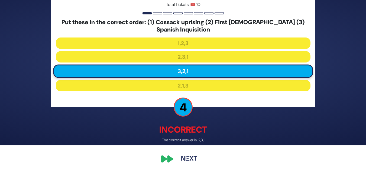
click at [195, 159] on button "Next" at bounding box center [189, 159] width 31 height 12
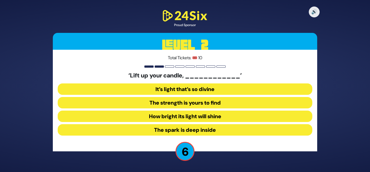
click at [215, 131] on button "The spark is deep inside" at bounding box center [185, 129] width 255 height 11
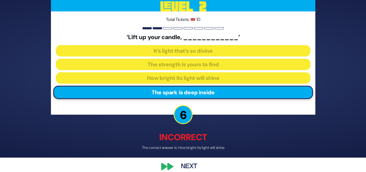
scroll to position [21, 0]
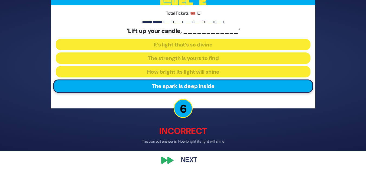
click at [197, 160] on button "Next" at bounding box center [189, 160] width 31 height 12
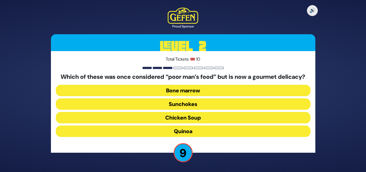
click at [299, 119] on button "Chicken Soup" at bounding box center [183, 117] width 255 height 11
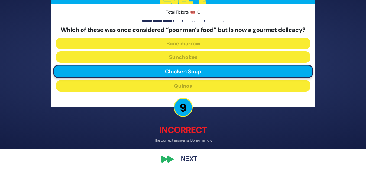
scroll to position [25, 0]
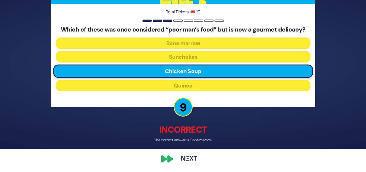
click at [194, 160] on button "Next" at bounding box center [189, 159] width 31 height 12
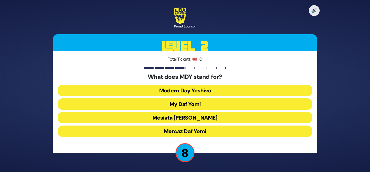
click at [207, 107] on button "My Daf Yomi" at bounding box center [185, 103] width 255 height 11
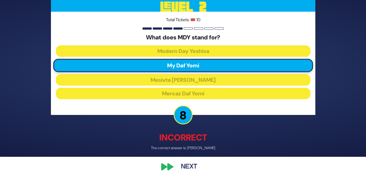
scroll to position [23, 0]
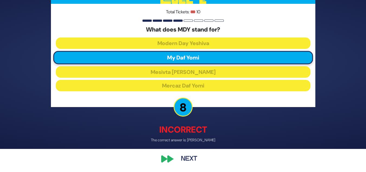
click at [189, 158] on button "Next" at bounding box center [189, 159] width 31 height 12
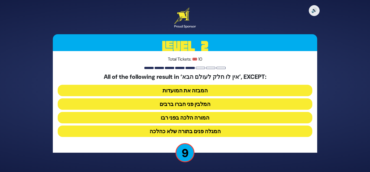
click at [213, 133] on button "המגלה פנים בתורה שלא כהלכה" at bounding box center [185, 130] width 255 height 11
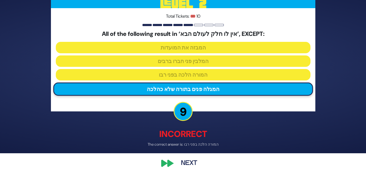
scroll to position [23, 0]
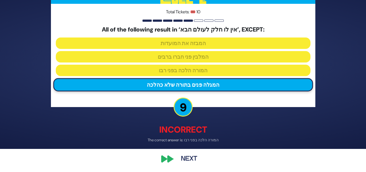
click at [193, 161] on button "Next" at bounding box center [189, 159] width 31 height 12
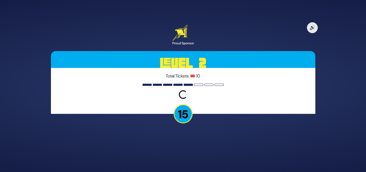
scroll to position [0, 0]
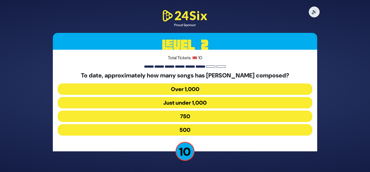
click at [218, 103] on button "Just under 1,000" at bounding box center [185, 102] width 255 height 11
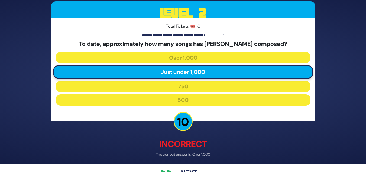
scroll to position [22, 0]
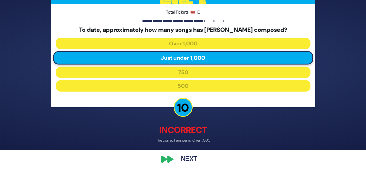
click at [193, 161] on button "Next" at bounding box center [189, 159] width 31 height 12
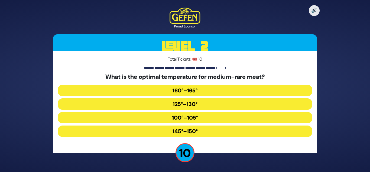
click at [200, 104] on button "125°–130°" at bounding box center [185, 103] width 255 height 11
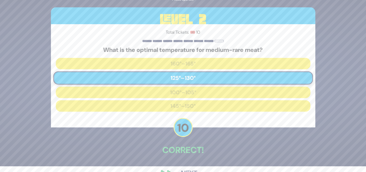
scroll to position [20, 0]
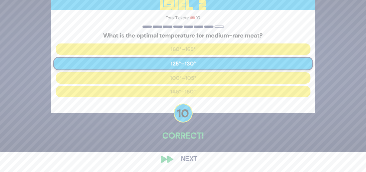
click at [194, 159] on button "Next" at bounding box center [189, 159] width 31 height 12
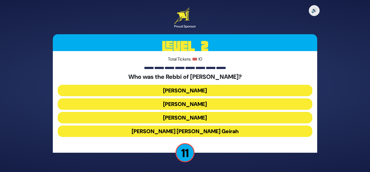
click at [211, 119] on button "[PERSON_NAME]" at bounding box center [185, 117] width 255 height 11
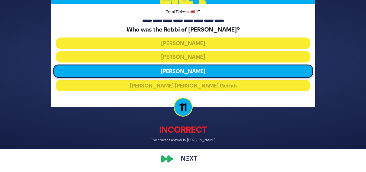
click at [194, 157] on button "Next" at bounding box center [189, 159] width 31 height 12
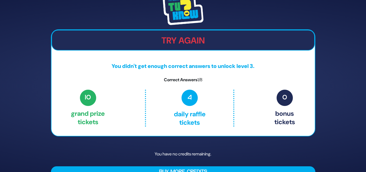
click at [201, 35] on h2 "Try Again" at bounding box center [183, 40] width 263 height 10
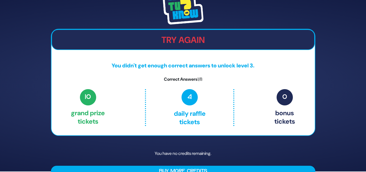
scroll to position [12, 0]
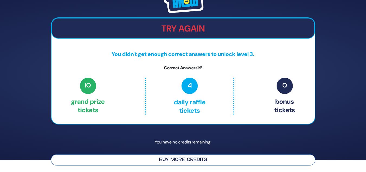
click at [197, 161] on button "Buy More Credits" at bounding box center [183, 159] width 265 height 11
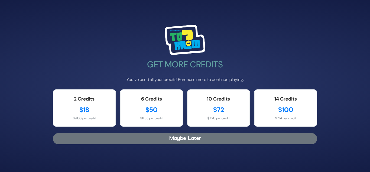
click at [206, 142] on button "Maybe Later" at bounding box center [185, 138] width 265 height 11
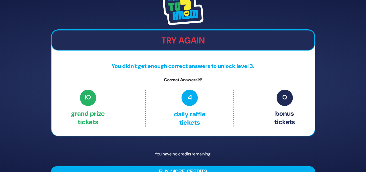
click at [191, 13] on img at bounding box center [183, 10] width 41 height 30
click at [189, 21] on img at bounding box center [183, 10] width 41 height 30
